Goal: Task Accomplishment & Management: Complete application form

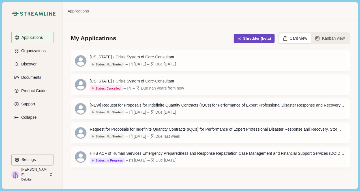
click at [259, 40] on button "Shredder (beta)" at bounding box center [254, 38] width 41 height 9
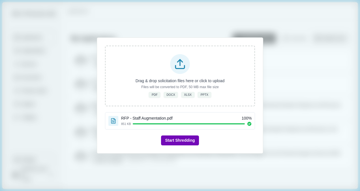
click at [177, 138] on button "Start Shredding" at bounding box center [180, 140] width 38 height 10
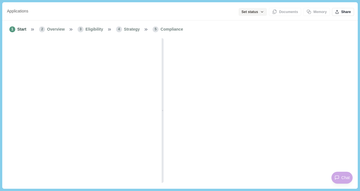
type input "*"
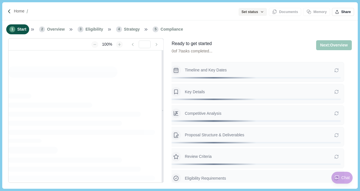
type input "**********"
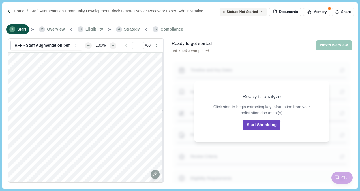
click at [269, 126] on button "Start Shredding" at bounding box center [262, 125] width 38 height 10
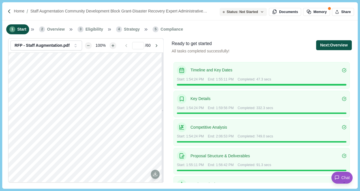
click at [333, 46] on button "Next: Overview" at bounding box center [333, 45] width 35 height 10
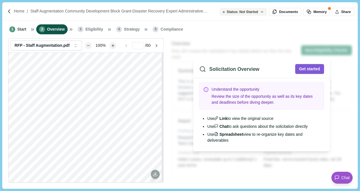
scroll to position [6, 0]
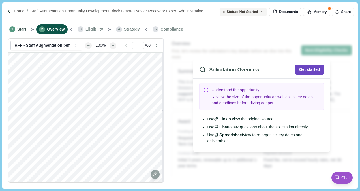
click at [305, 67] on button "Get started" at bounding box center [309, 69] width 29 height 10
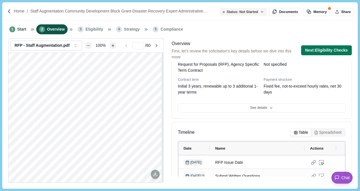
scroll to position [73, 0]
click at [317, 135] on button "Spreadsheet" at bounding box center [327, 133] width 33 height 8
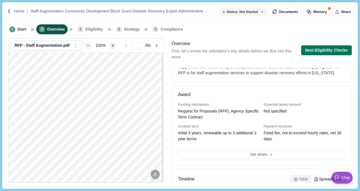
scroll to position [33, 0]
click at [250, 149] on button "See details" at bounding box center [261, 154] width 167 height 10
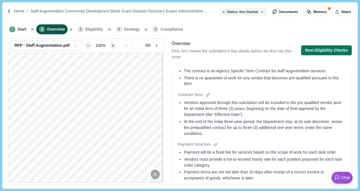
scroll to position [166, 0]
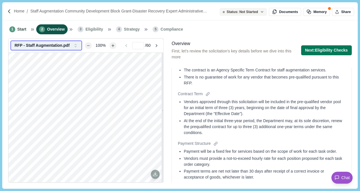
click at [55, 46] on div "RFP - Staff Augmentation.pdf" at bounding box center [42, 45] width 57 height 5
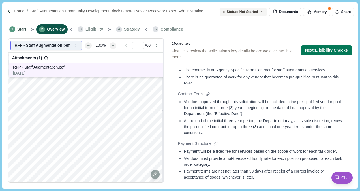
click at [55, 46] on div "RFP - Staff Augmentation.pdf" at bounding box center [42, 45] width 57 height 5
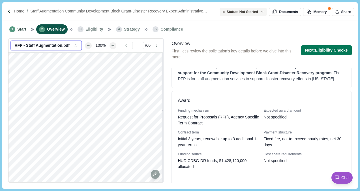
scroll to position [0, 0]
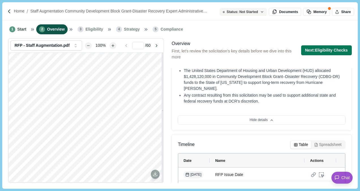
scroll to position [397, 0]
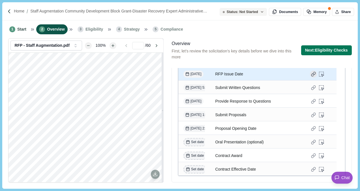
click at [313, 75] on div at bounding box center [313, 73] width 7 height 7
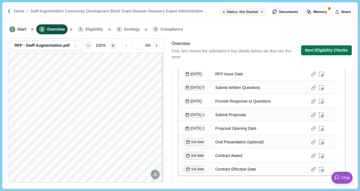
scroll to position [83, 0]
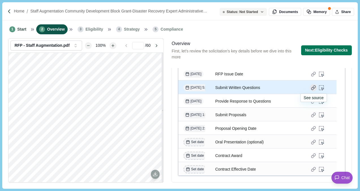
click at [313, 87] on div at bounding box center [313, 87] width 7 height 7
type input "*"
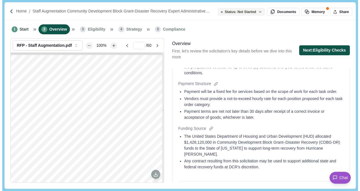
scroll to position [223, 0]
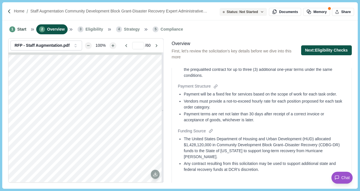
click at [324, 51] on button "Next: Eligibility Checks" at bounding box center [326, 50] width 51 height 10
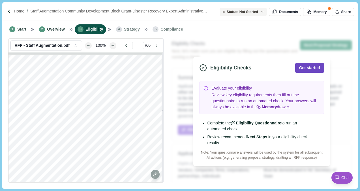
click at [309, 66] on button "Get started" at bounding box center [309, 68] width 29 height 10
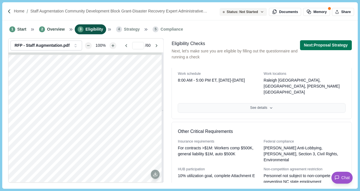
scroll to position [201, 0]
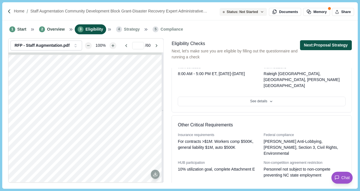
click at [313, 45] on button "Next: Proposal Strategy" at bounding box center [326, 45] width 52 height 10
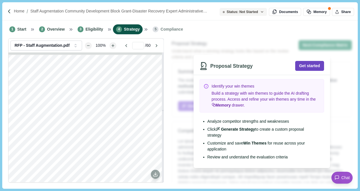
click at [304, 67] on button "Get started" at bounding box center [309, 66] width 29 height 10
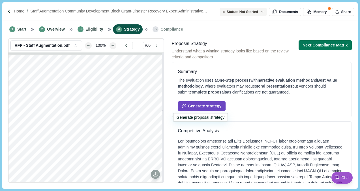
click at [198, 106] on button "Generate strategy" at bounding box center [202, 106] width 48 height 10
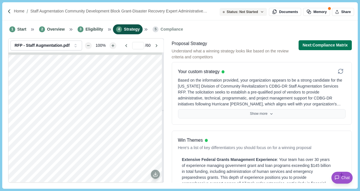
click at [265, 115] on button "Show more" at bounding box center [261, 114] width 167 height 10
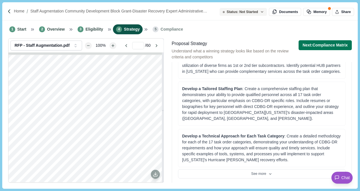
scroll to position [425, 0]
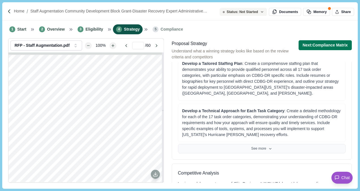
click at [257, 148] on button "See more" at bounding box center [261, 149] width 167 height 10
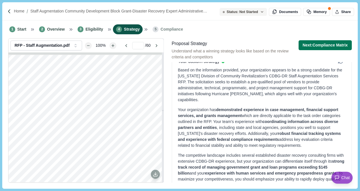
scroll to position [0, 0]
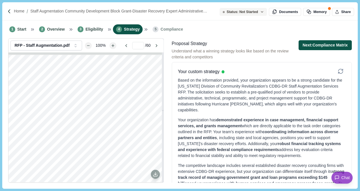
click at [324, 45] on button "Next: Compliance Matrix" at bounding box center [324, 45] width 53 height 10
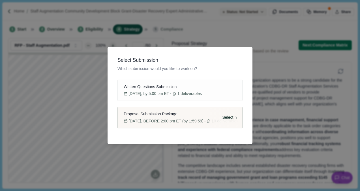
click at [233, 118] on span "Select" at bounding box center [227, 118] width 11 height 6
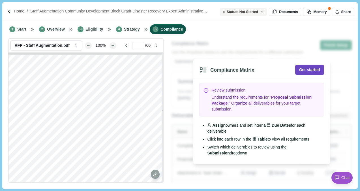
click at [309, 71] on button "Get started" at bounding box center [309, 70] width 29 height 10
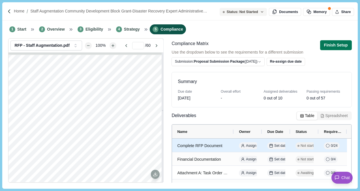
click at [209, 147] on div "Complete RFP Document" at bounding box center [202, 145] width 51 height 11
select select "********"
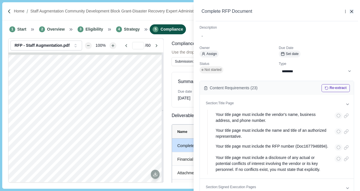
click at [352, 10] on icon "button" at bounding box center [351, 11] width 5 height 5
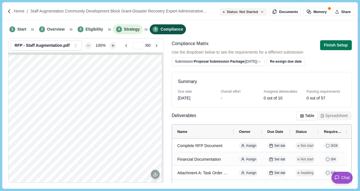
click at [125, 31] on span "Strategy" at bounding box center [132, 29] width 16 height 6
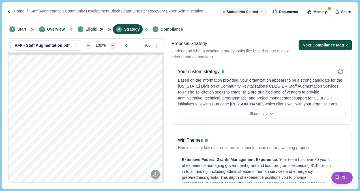
click at [323, 46] on button "Next: Compliance Matrix" at bounding box center [324, 45] width 53 height 10
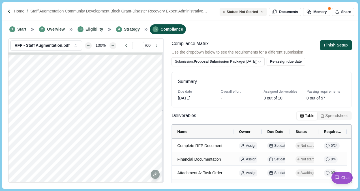
click at [331, 45] on button "Finish Setup" at bounding box center [336, 45] width 32 height 10
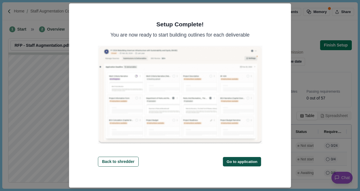
click at [241, 161] on button "Go to application" at bounding box center [242, 161] width 38 height 9
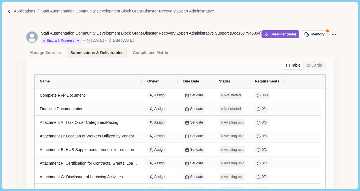
scroll to position [36, 0]
click at [24, 9] on p "Applications" at bounding box center [24, 11] width 21 height 6
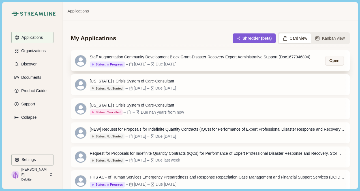
click at [218, 54] on div "Staff Augmentation Community Development Block Grant-Disaster Recovery Expert A…" at bounding box center [200, 57] width 220 height 6
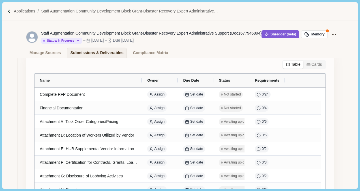
scroll to position [40, 0]
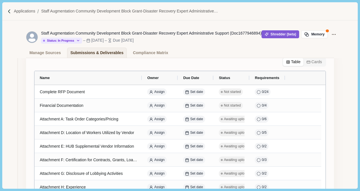
click at [309, 61] on button "Cards" at bounding box center [313, 62] width 21 height 8
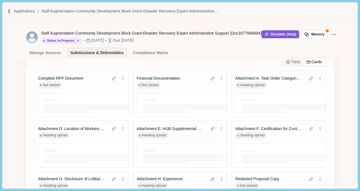
click at [288, 62] on button "Table" at bounding box center [293, 62] width 20 height 8
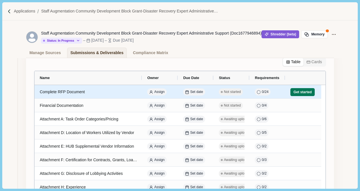
click at [118, 94] on div "Complete RFP Document" at bounding box center [88, 91] width 97 height 11
select select "********"
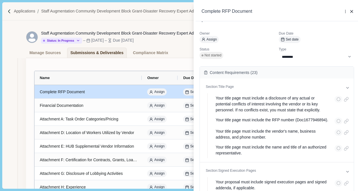
scroll to position [0, 0]
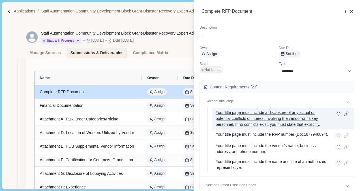
click at [243, 117] on p "Your title page must include a disclosure of any actual or potential conflicts …" at bounding box center [273, 118] width 115 height 18
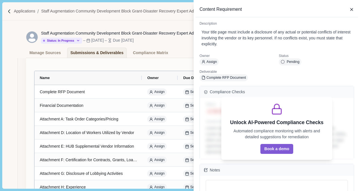
click at [354, 8] on div "Content Requirement" at bounding box center [276, 9] width 162 height 15
click at [351, 12] on div "Content Requirement" at bounding box center [276, 9] width 162 height 15
click at [351, 9] on icon "button" at bounding box center [351, 9] width 3 height 3
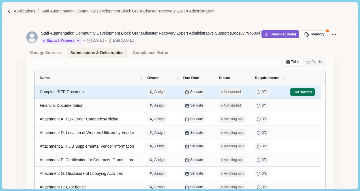
click at [75, 91] on div "Complete RFP Document" at bounding box center [88, 91] width 97 height 11
select select "********"
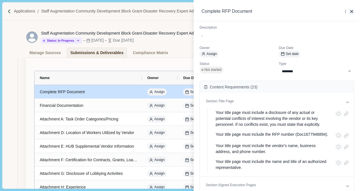
click at [352, 9] on icon "button" at bounding box center [351, 11] width 5 height 5
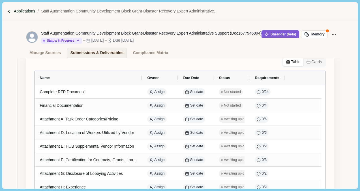
click at [29, 10] on p "Applications" at bounding box center [24, 11] width 21 height 6
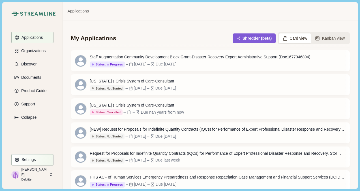
click at [32, 162] on button "Settings" at bounding box center [32, 159] width 42 height 11
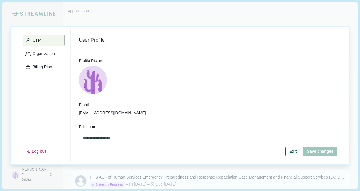
click at [301, 14] on div "**********" at bounding box center [180, 95] width 360 height 191
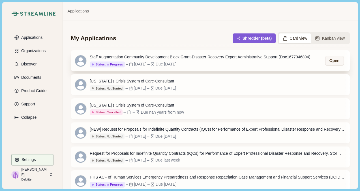
click at [219, 56] on div "Staff Augmentation Community Development Block Grant-Disaster Recovery Expert A…" at bounding box center [200, 57] width 220 height 6
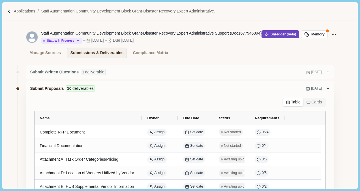
click at [285, 34] on button "Shredder (beta)" at bounding box center [280, 34] width 38 height 8
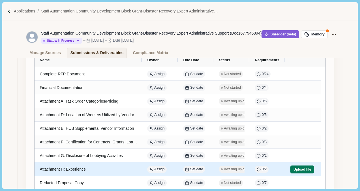
scroll to position [57, 0]
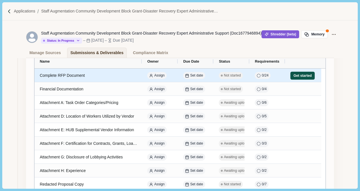
click at [307, 73] on button "Get started" at bounding box center [302, 76] width 24 height 8
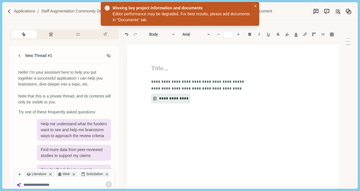
type input "**"
click at [254, 6] on icon "Close" at bounding box center [255, 6] width 3 height 3
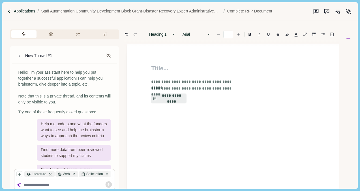
click at [22, 12] on p "Applications" at bounding box center [24, 11] width 21 height 6
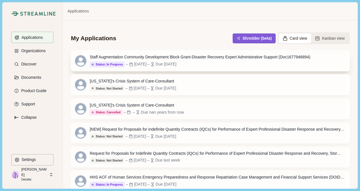
click at [215, 58] on div "Staff Augmentation Community Development Block Grant-Disaster Recovery Expert A…" at bounding box center [200, 57] width 220 height 6
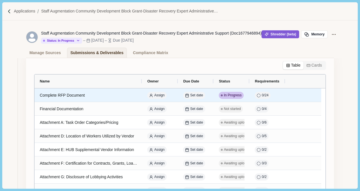
scroll to position [37, 0]
click at [262, 94] on span "0 / 24" at bounding box center [265, 94] width 7 height 5
select select "********"
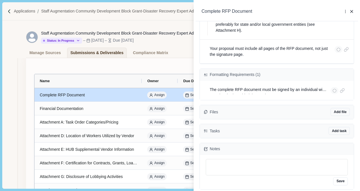
scroll to position [584, 0]
click at [15, 84] on div "**********" at bounding box center [180, 95] width 360 height 191
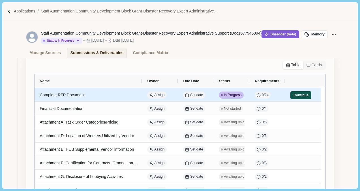
click at [301, 96] on button "Continue" at bounding box center [300, 95] width 21 height 8
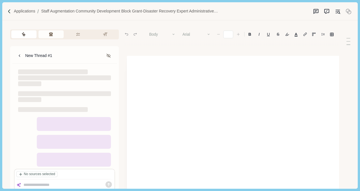
type input "**"
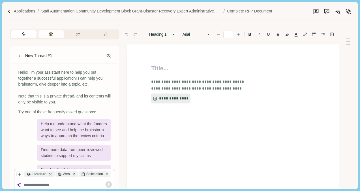
click at [49, 34] on icon "button" at bounding box center [51, 34] width 5 height 5
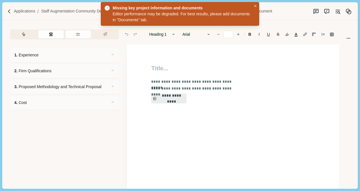
click at [80, 35] on icon "button" at bounding box center [78, 34] width 5 height 5
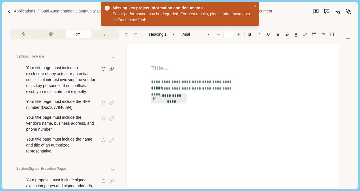
click at [51, 65] on p "Your title page must include a disclosure of any actual or potential conflicts …" at bounding box center [61, 80] width 70 height 30
click at [51, 75] on p "Your title page must include a disclosure of any actual or potential conflicts …" at bounding box center [61, 80] width 70 height 30
click at [254, 6] on icon "Close" at bounding box center [255, 6] width 3 height 3
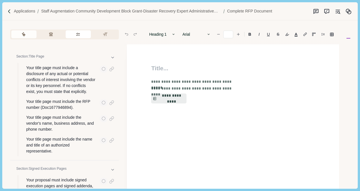
click at [25, 35] on icon "button" at bounding box center [24, 34] width 4 height 5
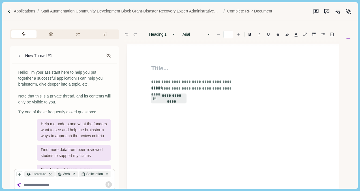
scroll to position [53, 0]
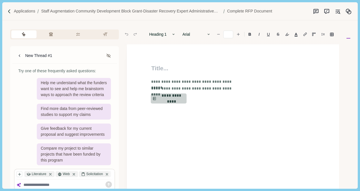
click at [175, 98] on button "**********" at bounding box center [169, 98] width 36 height 10
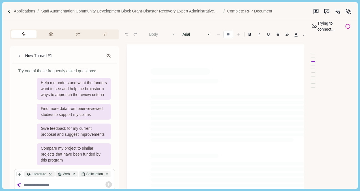
type input "**"
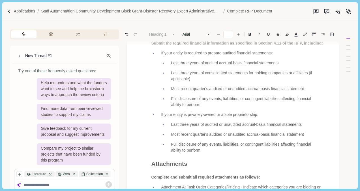
scroll to position [828, 0]
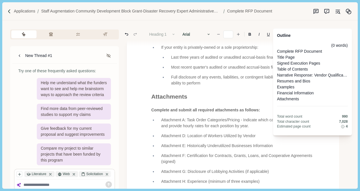
click at [348, 41] on div "Outline (0 words) Complete RFP Document Title Page Signed Execution Pages Table…" at bounding box center [312, 81] width 79 height 107
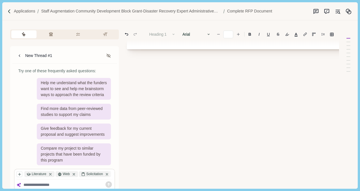
scroll to position [850, 0]
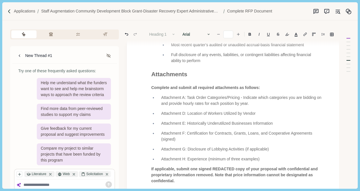
click at [347, 59] on div "Outline (0 words) Complete RFP Document Title Page Signed Execution Pages Table…" at bounding box center [348, 49] width 4 height 59
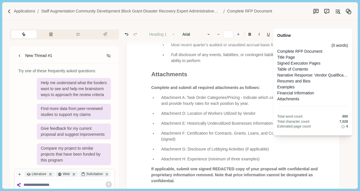
click at [292, 78] on div "Narrative Response: Vendor Qualifications and Approach" at bounding box center [312, 75] width 71 height 6
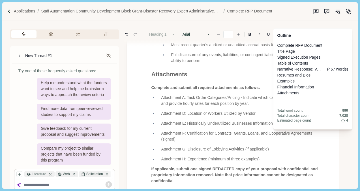
click at [284, 84] on div "Examples" at bounding box center [312, 81] width 71 height 6
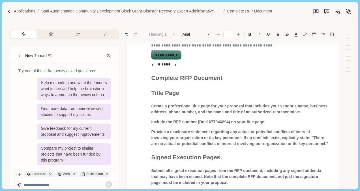
scroll to position [21, 0]
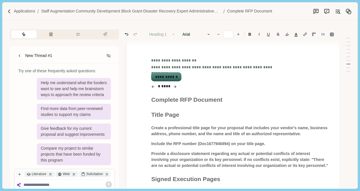
click at [168, 81] on button "**********" at bounding box center [166, 77] width 29 height 8
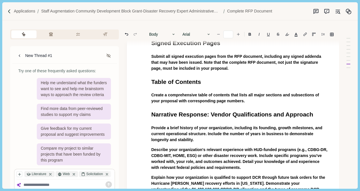
scroll to position [0, 0]
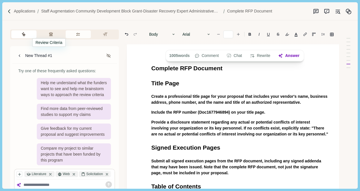
click at [60, 36] on button "button" at bounding box center [50, 34] width 25 height 8
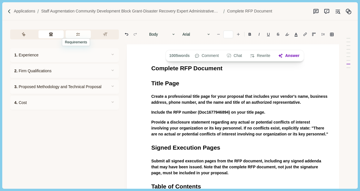
click at [80, 37] on button "button" at bounding box center [78, 34] width 25 height 8
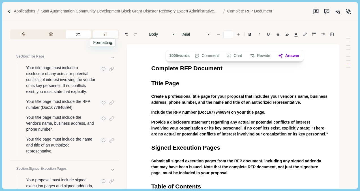
click at [110, 35] on button "button" at bounding box center [105, 34] width 25 height 8
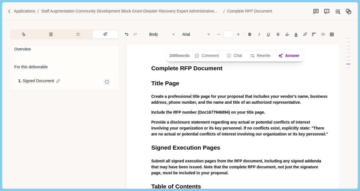
click at [10, 11] on img at bounding box center [9, 11] width 5 height 5
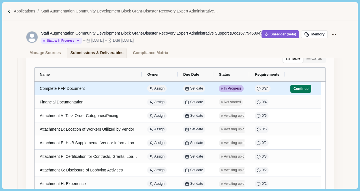
scroll to position [44, 0]
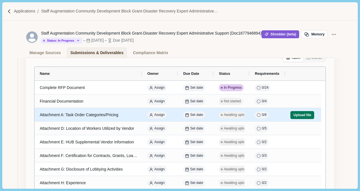
click at [109, 114] on div "Attachment A: Task Order Categories/Pricing" at bounding box center [88, 114] width 97 height 11
select select "****"
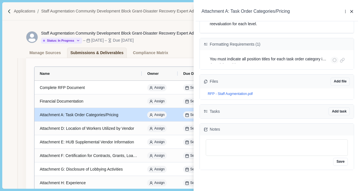
scroll to position [0, 0]
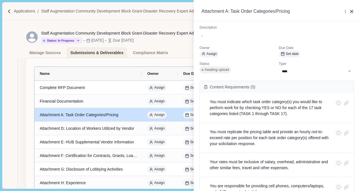
click at [352, 12] on icon "button" at bounding box center [351, 11] width 3 height 3
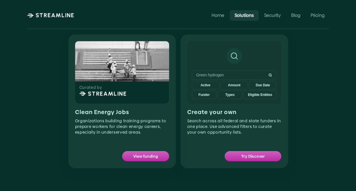
scroll to position [440, 0]
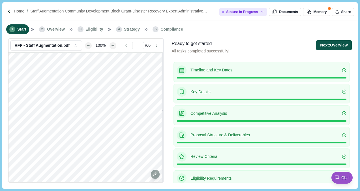
click at [338, 45] on button "Next: Overview" at bounding box center [333, 45] width 35 height 10
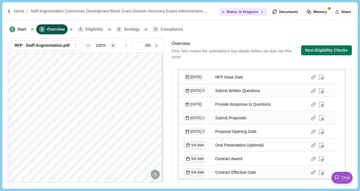
scroll to position [173, 0]
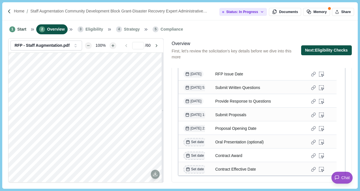
click at [316, 46] on button "Next: Eligibility Checks" at bounding box center [326, 50] width 51 height 10
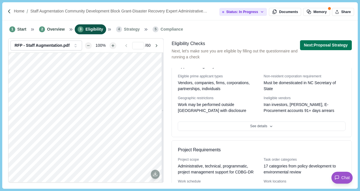
scroll to position [201, 0]
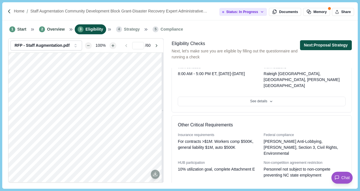
click at [328, 43] on button "Next: Proposal Strategy" at bounding box center [326, 45] width 52 height 10
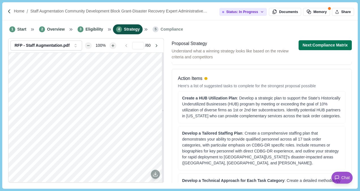
scroll to position [166, 0]
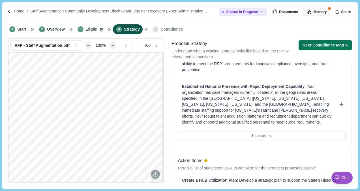
click at [322, 14] on button "Memory" at bounding box center [316, 12] width 27 height 8
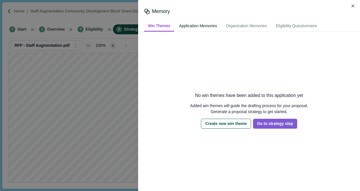
click at [189, 26] on div "Application Memories" at bounding box center [198, 26] width 46 height 10
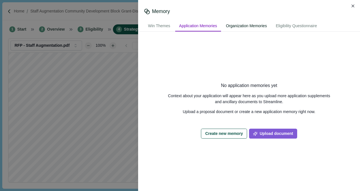
click at [252, 29] on div "Organization Memories" at bounding box center [246, 26] width 49 height 10
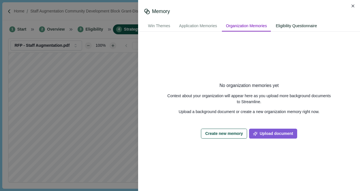
click at [297, 28] on div "Eligibility Questionnaire" at bounding box center [296, 26] width 49 height 10
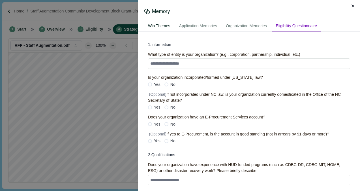
click at [167, 26] on div "Win Themes" at bounding box center [159, 26] width 30 height 10
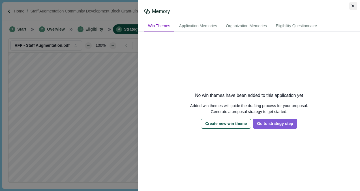
click at [354, 4] on button "Close" at bounding box center [353, 6] width 8 height 8
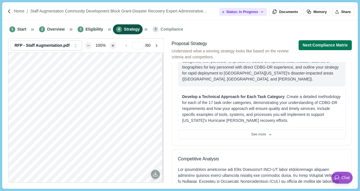
scroll to position [332, 0]
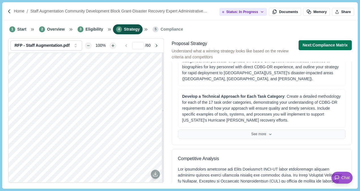
click at [268, 136] on icon at bounding box center [270, 134] width 4 height 4
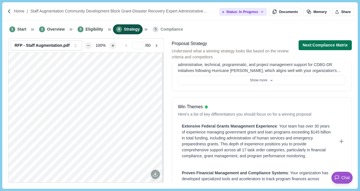
scroll to position [0, 0]
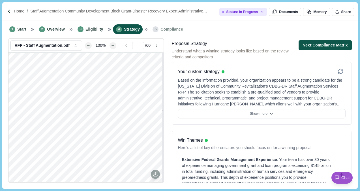
click at [315, 45] on button "Next: Compliance Matrix" at bounding box center [324, 45] width 53 height 10
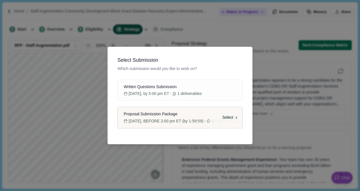
click at [184, 119] on span "[DATE], BEFORE 2:00 pm ET (by 1:59:59)" at bounding box center [166, 121] width 75 height 6
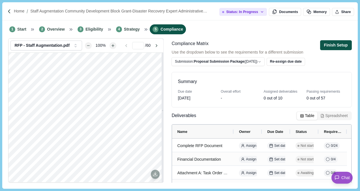
click at [331, 45] on button "Finish Setup" at bounding box center [336, 45] width 32 height 10
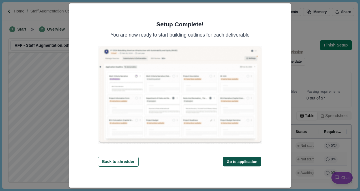
click at [248, 163] on button "Go to application" at bounding box center [242, 161] width 38 height 9
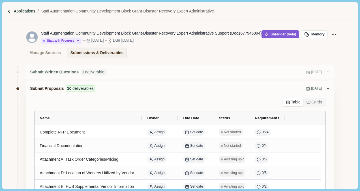
click at [29, 10] on p "Applications" at bounding box center [24, 11] width 21 height 6
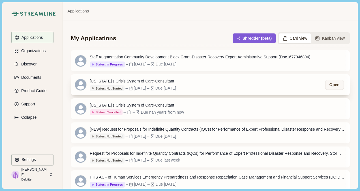
scroll to position [5, 0]
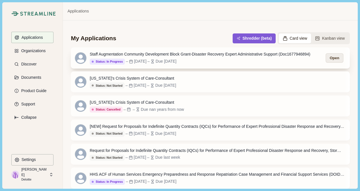
click at [335, 56] on button "Open" at bounding box center [334, 57] width 18 height 9
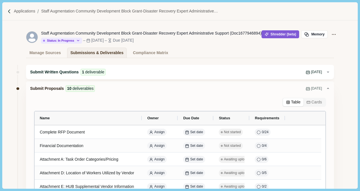
click at [180, 76] on div "Submit Written Questions 1 deliverable [DATE]" at bounding box center [179, 72] width 307 height 14
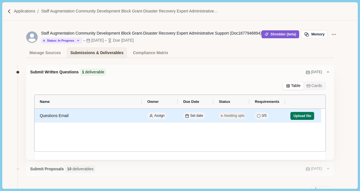
click at [56, 114] on div "Questions Email" at bounding box center [88, 115] width 97 height 11
select select "*****"
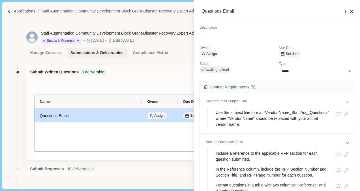
click at [352, 13] on icon "button" at bounding box center [351, 11] width 5 height 5
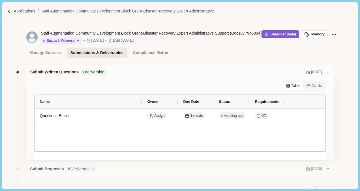
click at [83, 50] on div "Submissions & Deliverables" at bounding box center [96, 53] width 53 height 10
click at [48, 53] on div "Manage Sources" at bounding box center [44, 53] width 31 height 10
